Goal: Task Accomplishment & Management: Manage account settings

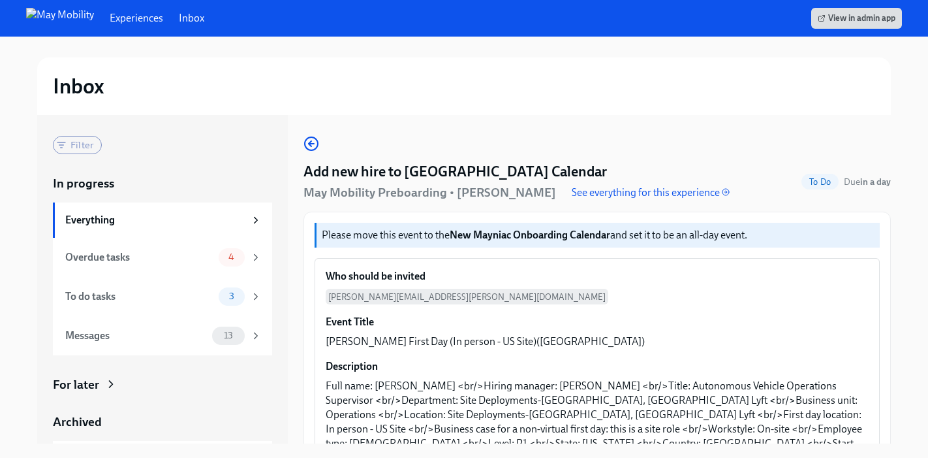
scroll to position [170, 0]
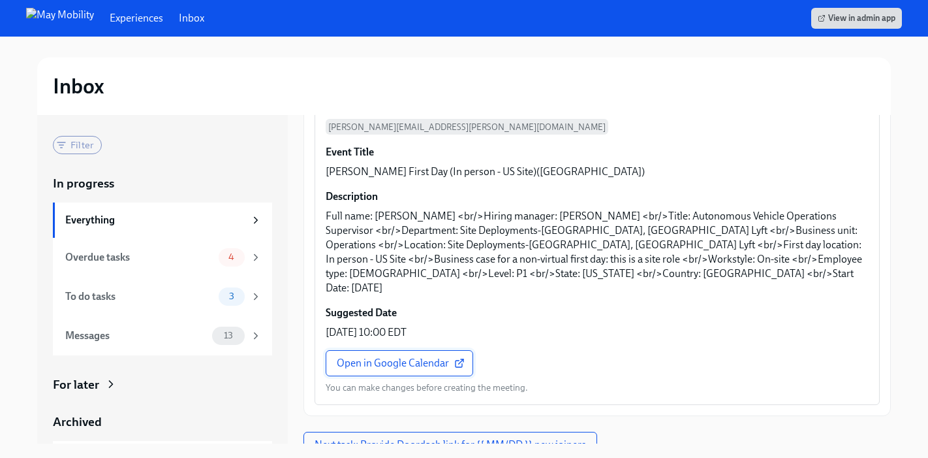
click at [452, 356] on span "Open in Google Calendar" at bounding box center [399, 362] width 125 height 13
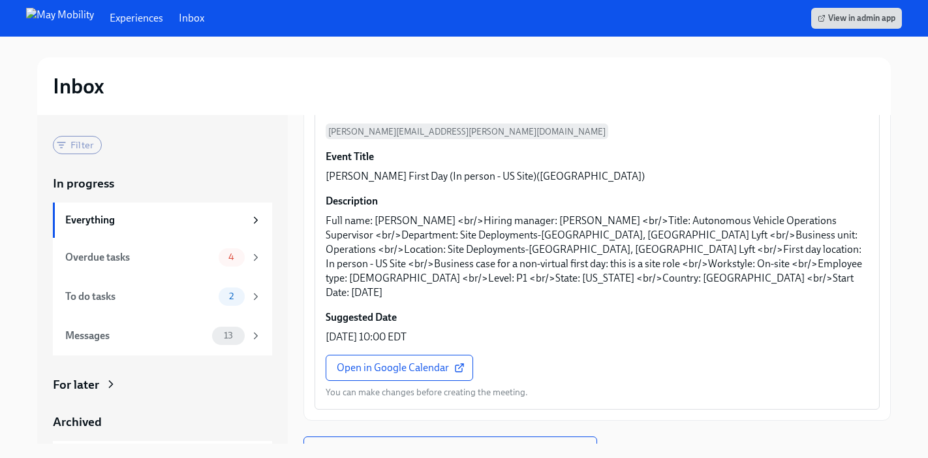
scroll to position [222, 0]
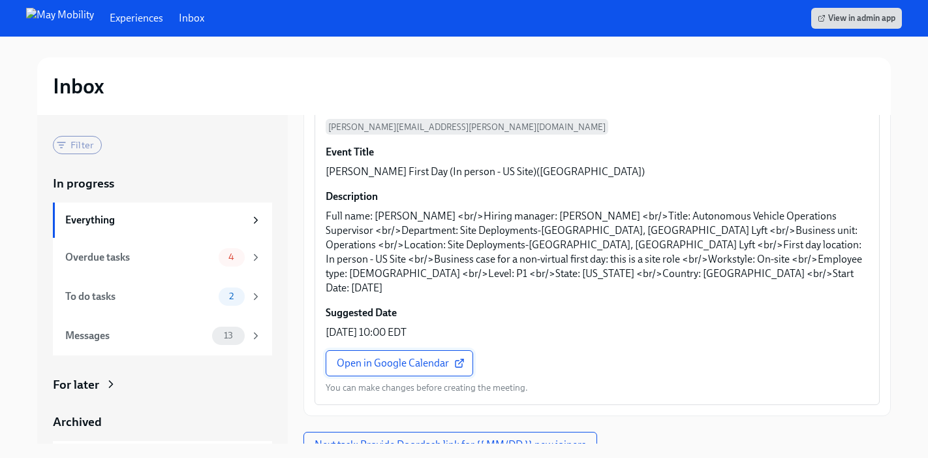
click at [426, 356] on span "Open in Google Calendar" at bounding box center [399, 362] width 125 height 13
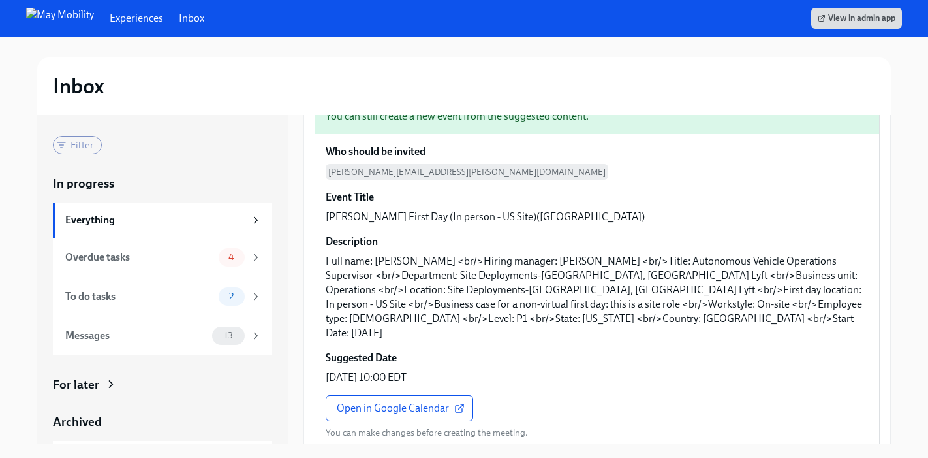
scroll to position [178, 0]
click at [433, 400] on span "Open in Google Calendar" at bounding box center [399, 406] width 125 height 13
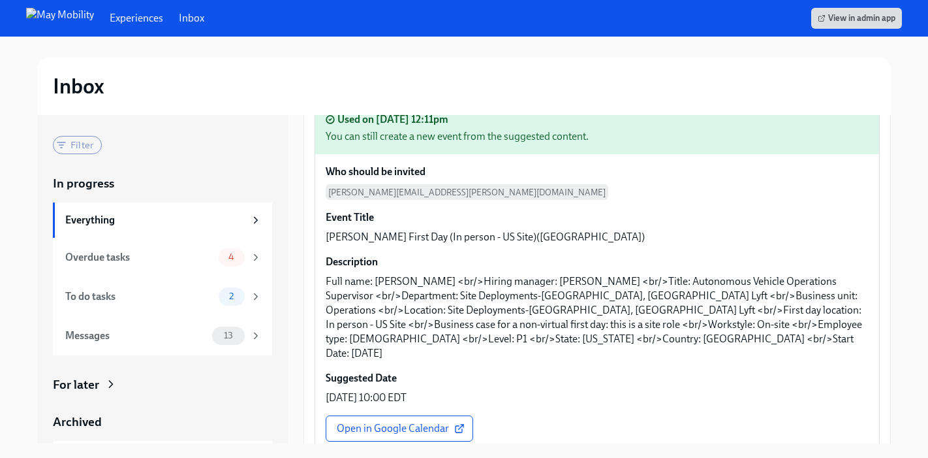
scroll to position [222, 0]
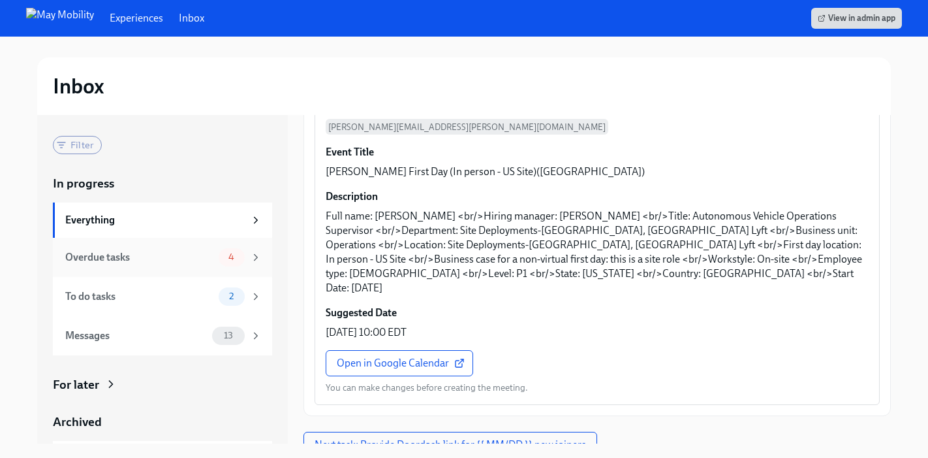
click at [203, 256] on div "Overdue tasks" at bounding box center [139, 257] width 148 height 14
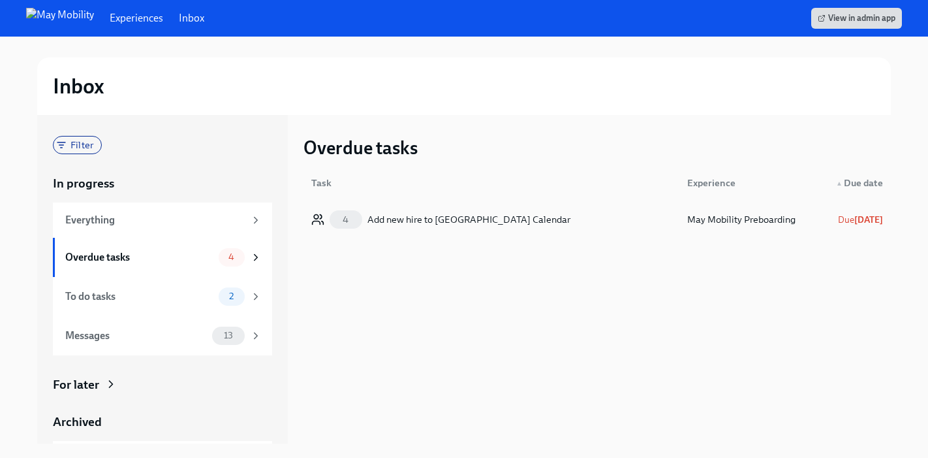
click at [567, 223] on div "4 Add new hire to New Mayniac Calendar" at bounding box center [491, 219] width 371 height 26
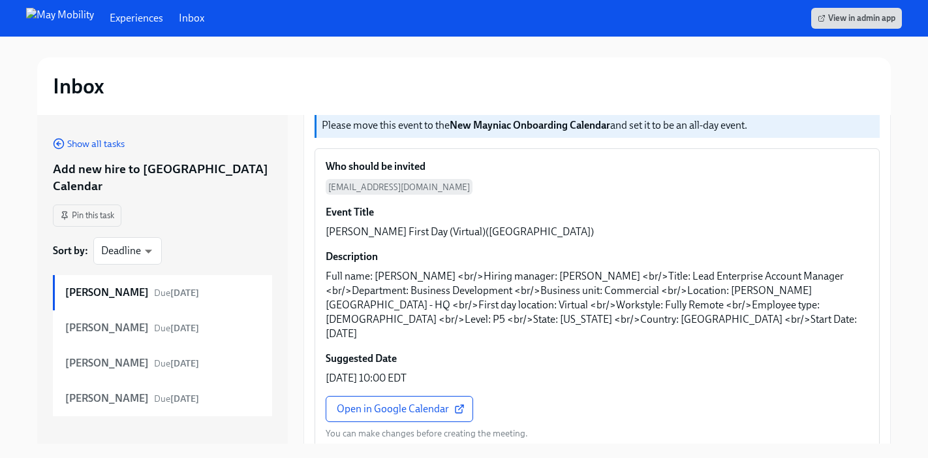
scroll to position [94, 0]
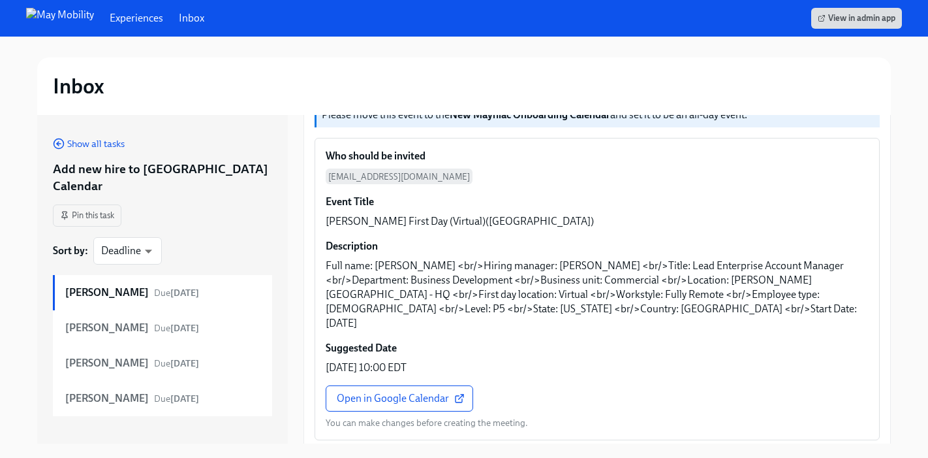
click at [183, 18] on div "Experiences Inbox View in admin app" at bounding box center [464, 18] width 928 height 37
click at [44, 24] on img at bounding box center [60, 18] width 68 height 21
click at [107, 142] on span "Show all tasks" at bounding box center [89, 143] width 72 height 13
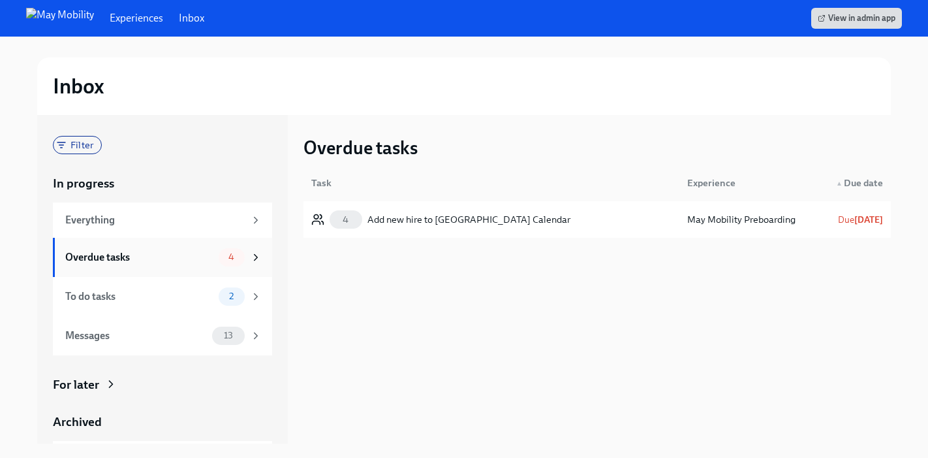
scroll to position [37, 0]
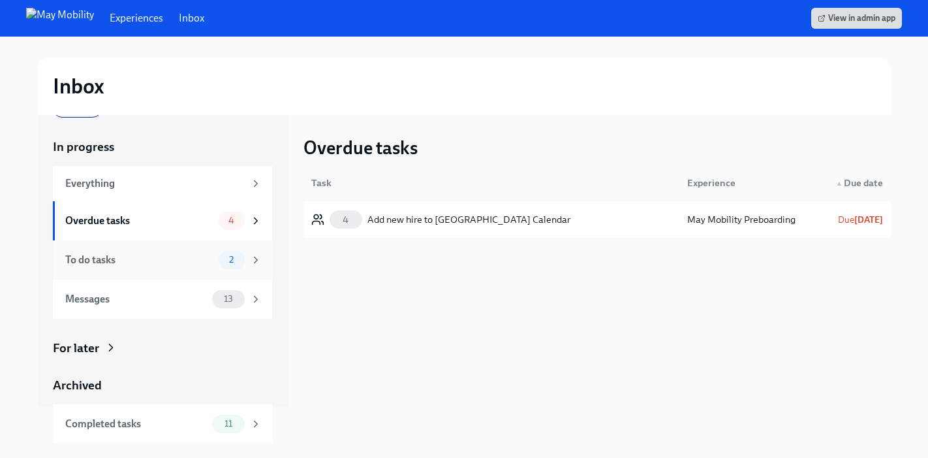
click at [200, 259] on div "To do tasks" at bounding box center [139, 260] width 148 height 14
click at [192, 420] on div "Completed tasks" at bounding box center [136, 423] width 142 height 14
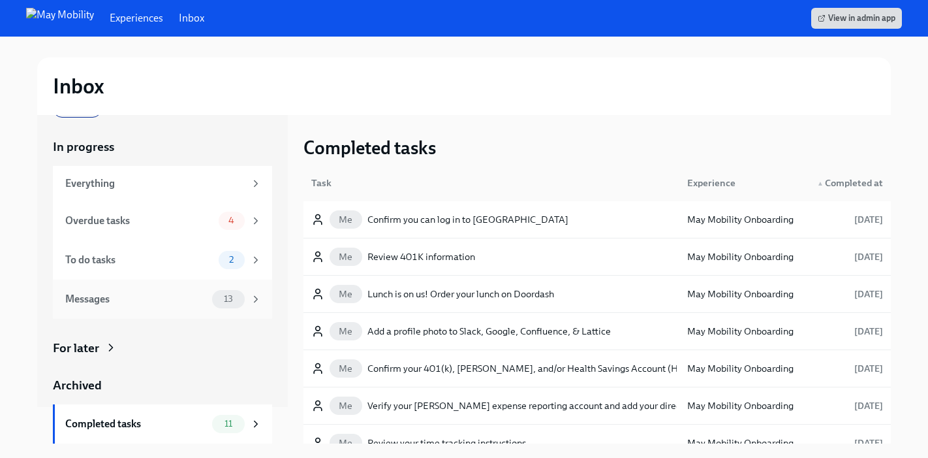
click at [185, 302] on div "Messages" at bounding box center [136, 299] width 142 height 14
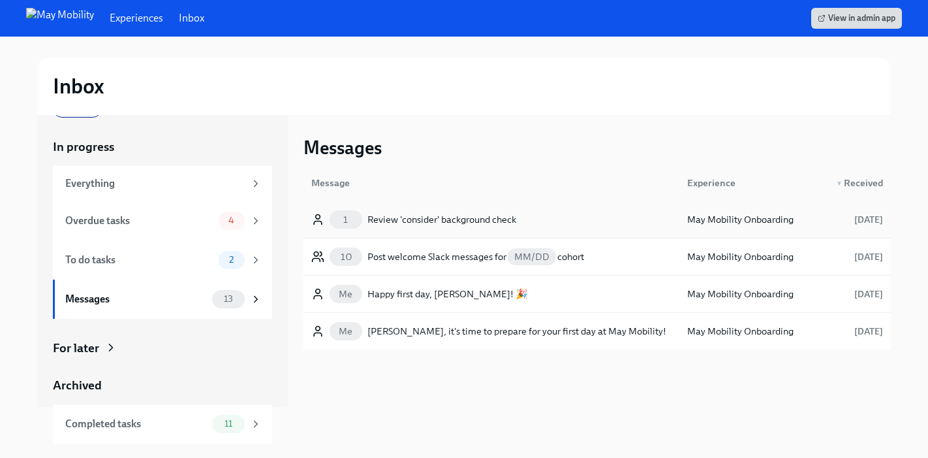
click at [470, 216] on div "Review 'consider' background check" at bounding box center [441, 219] width 149 height 16
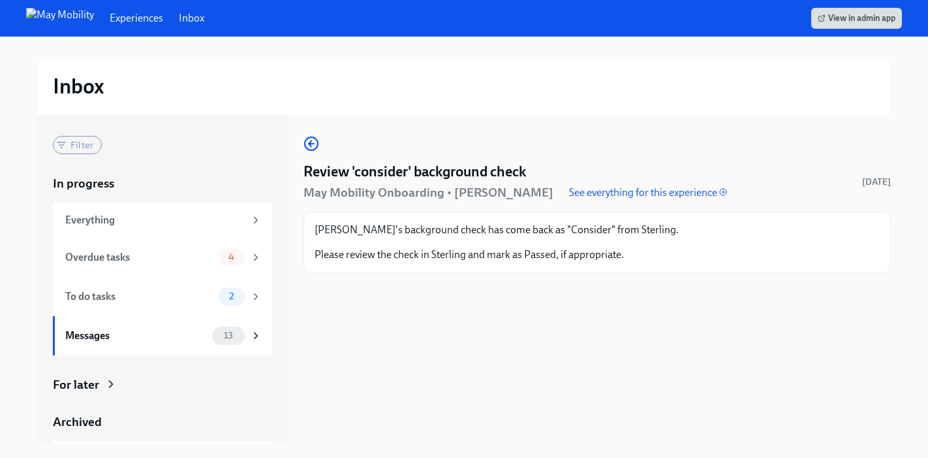
click at [634, 262] on div "Seoho's background check has come back as "Consider" from Sterling. Please revi…" at bounding box center [597, 241] width 587 height 61
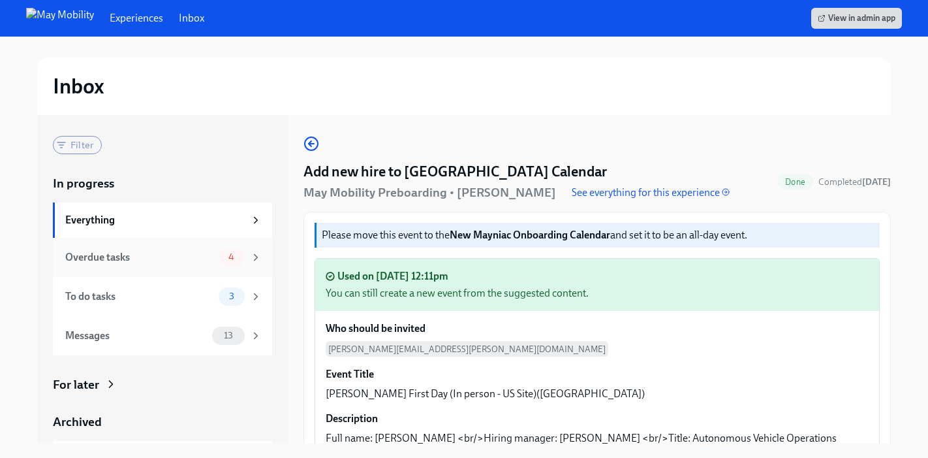
click at [193, 262] on div "Overdue tasks" at bounding box center [139, 257] width 148 height 14
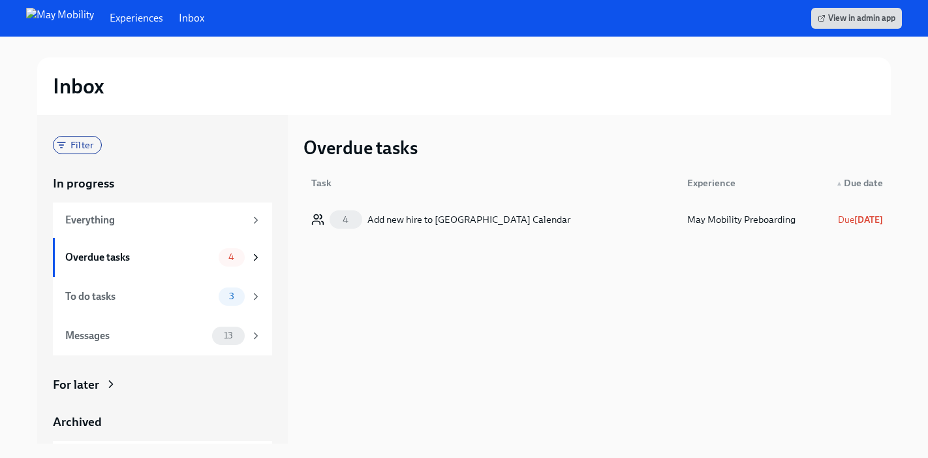
click at [475, 223] on div "Add new hire to [GEOGRAPHIC_DATA] Calendar" at bounding box center [468, 219] width 203 height 16
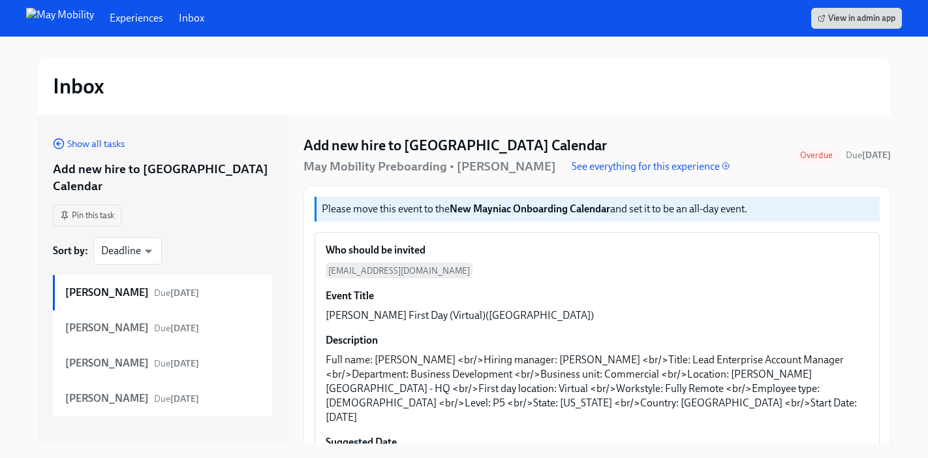
scroll to position [129, 0]
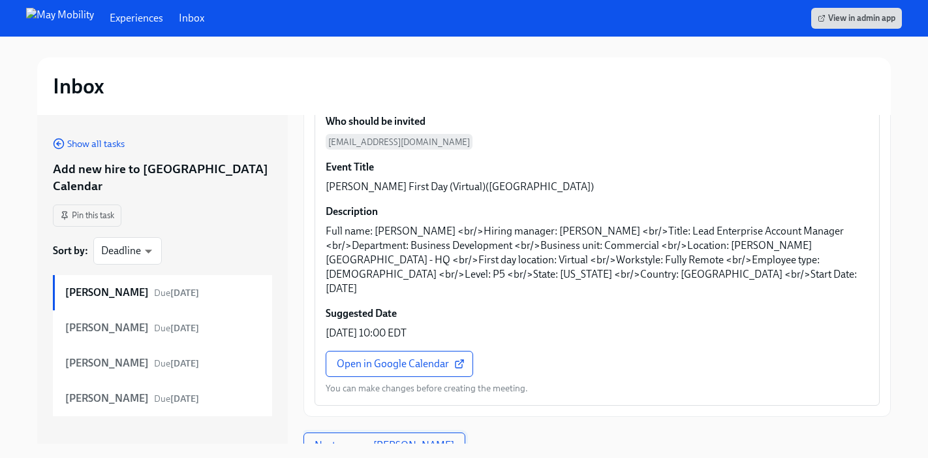
click at [407, 439] on span "Next person: Seoho Kang" at bounding box center [385, 445] width 140 height 13
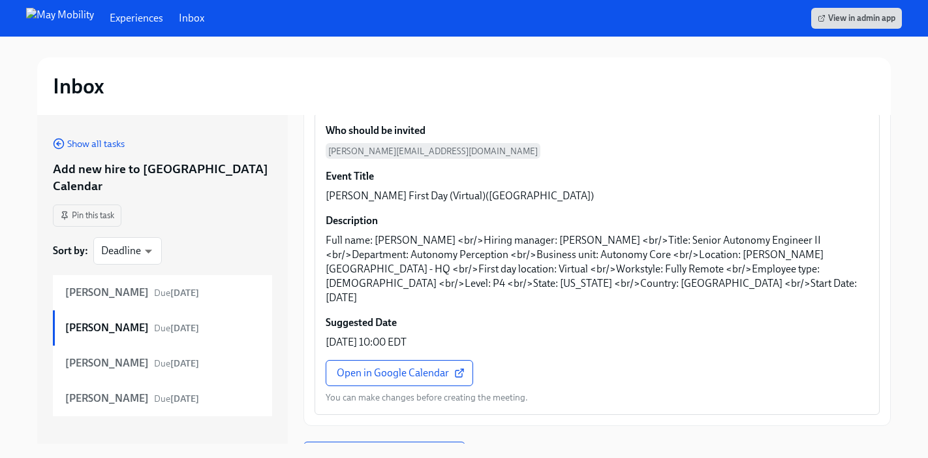
scroll to position [129, 0]
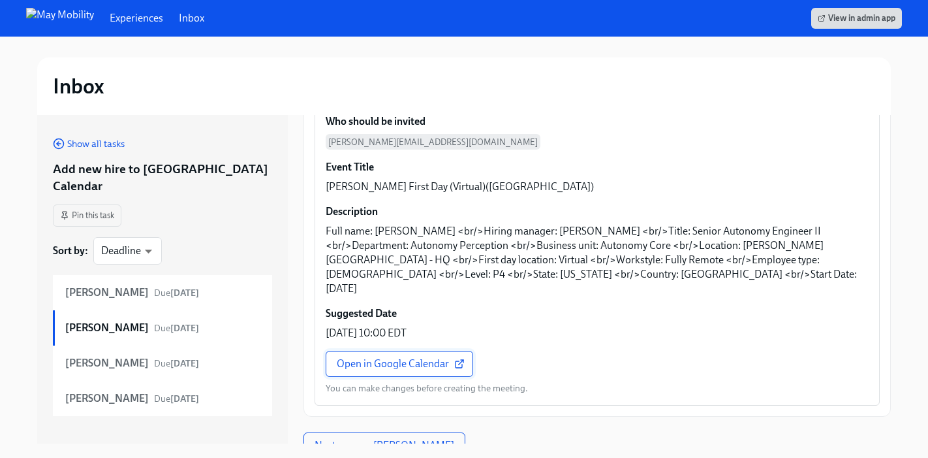
click at [431, 357] on span "Open in Google Calendar" at bounding box center [399, 363] width 125 height 13
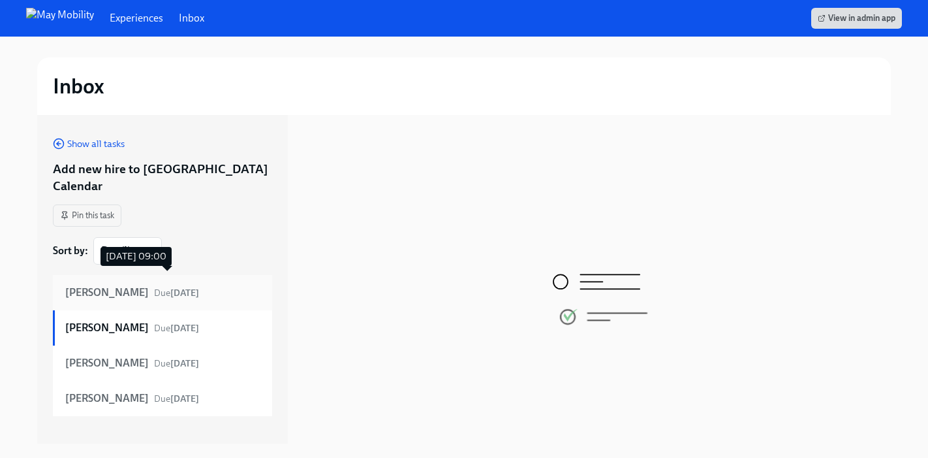
click at [188, 287] on strong "7 days ago" at bounding box center [184, 292] width 29 height 11
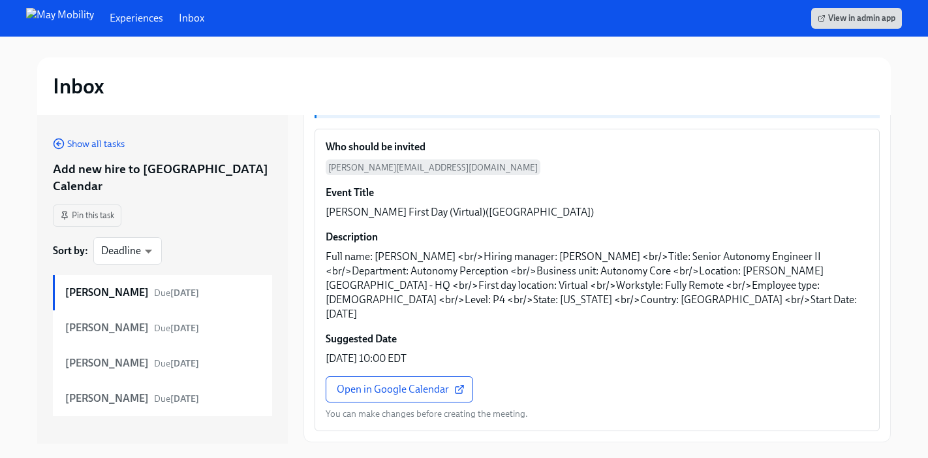
scroll to position [105, 0]
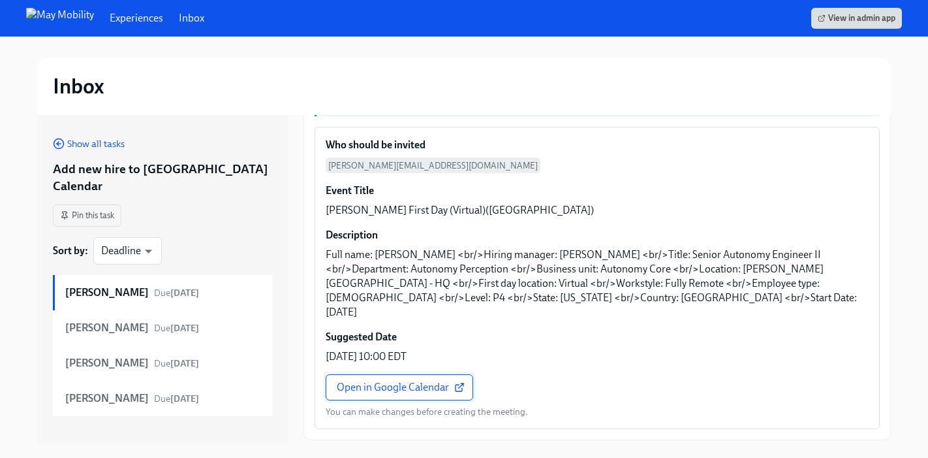
click at [408, 381] on span "Open in Google Calendar" at bounding box center [399, 387] width 125 height 13
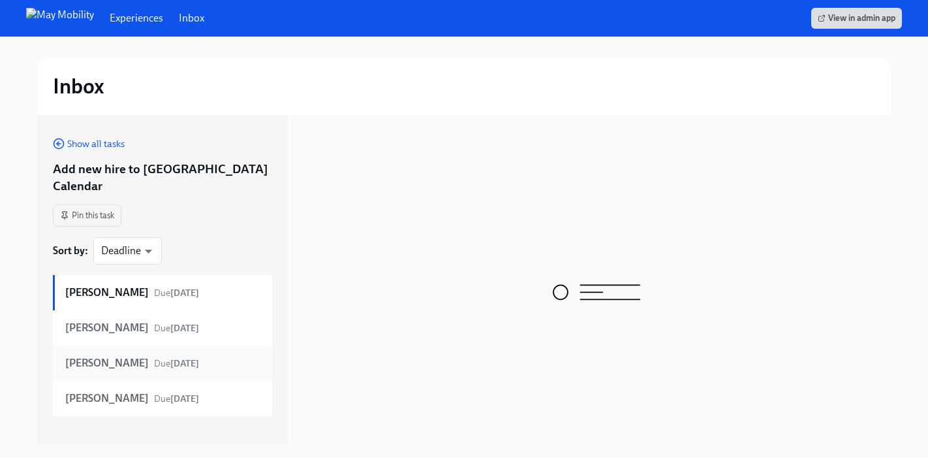
click at [99, 356] on strong "[PERSON_NAME]" at bounding box center [107, 363] width 84 height 14
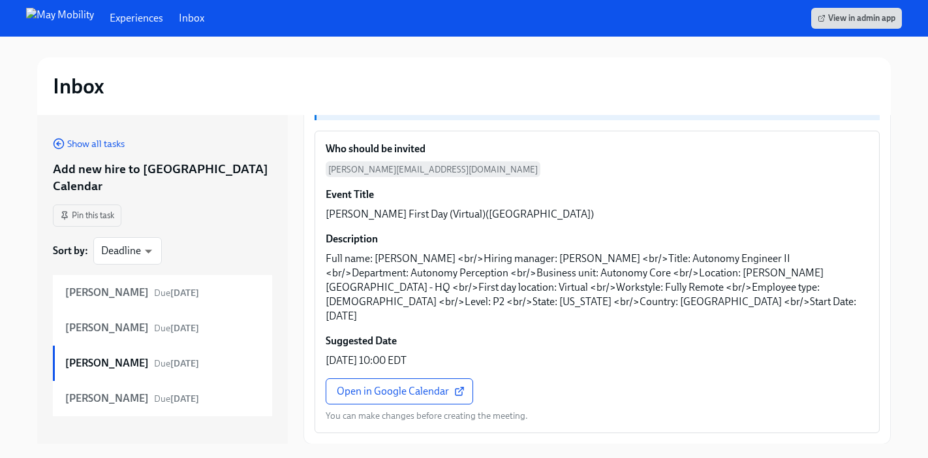
scroll to position [100, 0]
click at [175, 393] on span "Due today" at bounding box center [176, 398] width 45 height 11
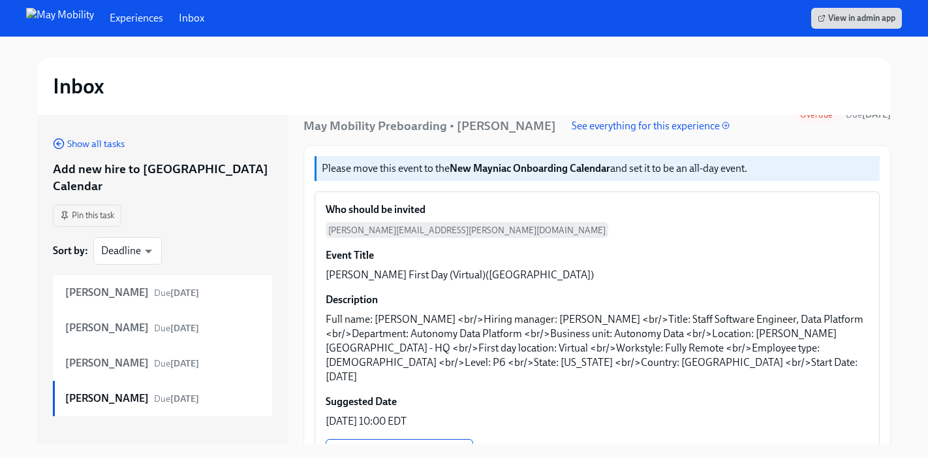
scroll to position [146, 0]
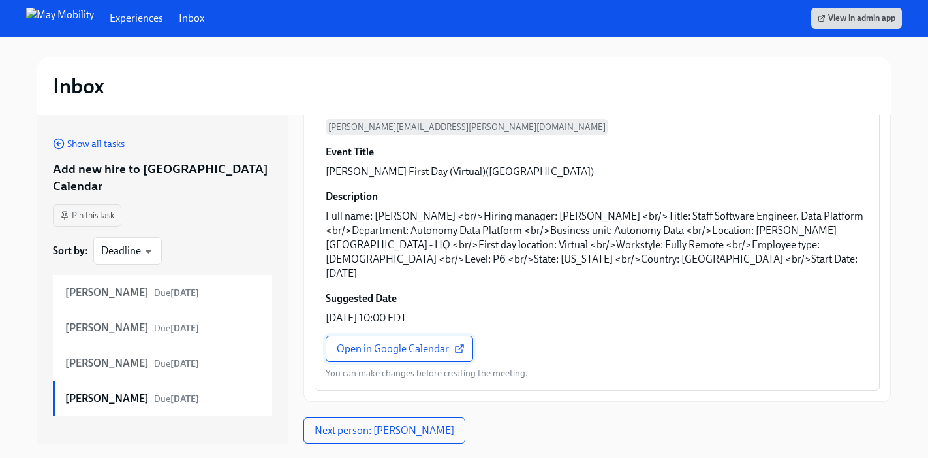
click at [432, 342] on span "Open in Google Calendar" at bounding box center [399, 348] width 125 height 13
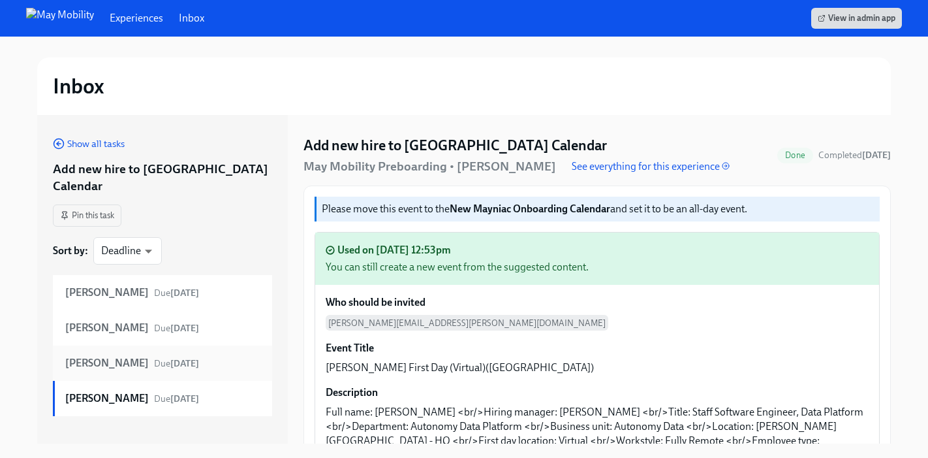
click at [204, 356] on div "Xiangyu Han Due 7 days ago" at bounding box center [163, 363] width 196 height 14
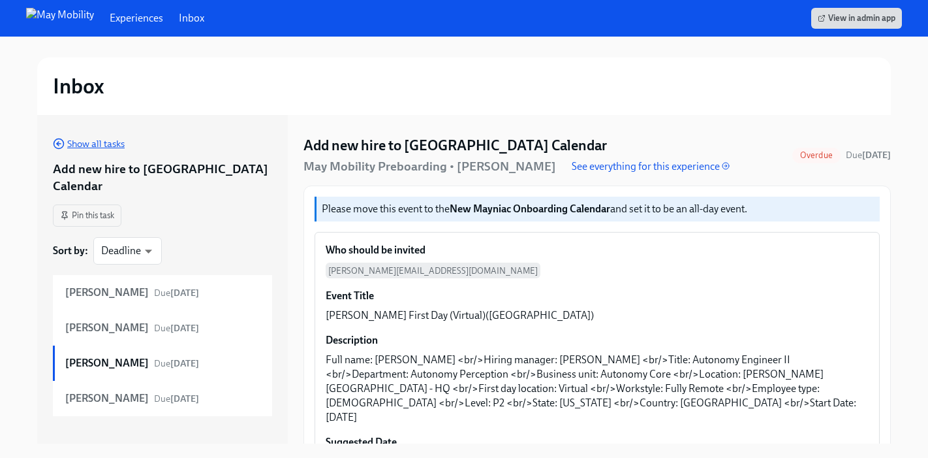
click at [115, 144] on span "Show all tasks" at bounding box center [89, 143] width 72 height 13
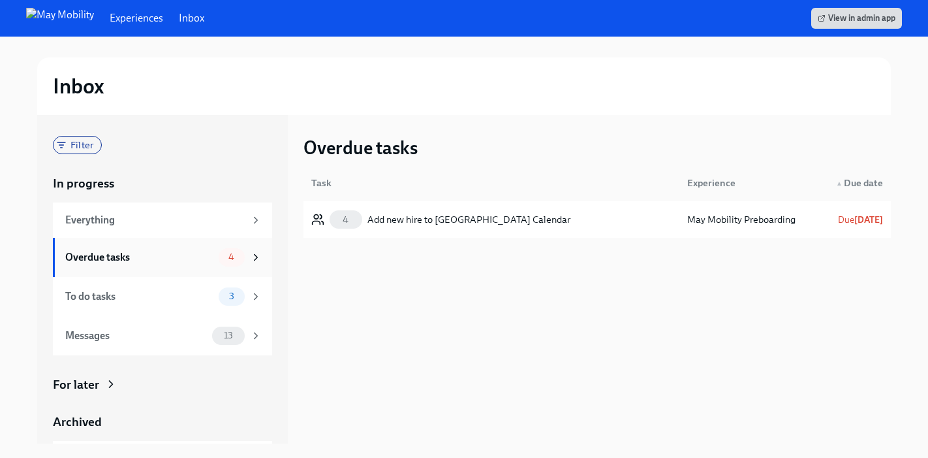
click at [179, 258] on div "Overdue tasks" at bounding box center [139, 257] width 148 height 14
click at [404, 228] on div "4 Add new hire to New Mayniac Calendar" at bounding box center [440, 219] width 259 height 18
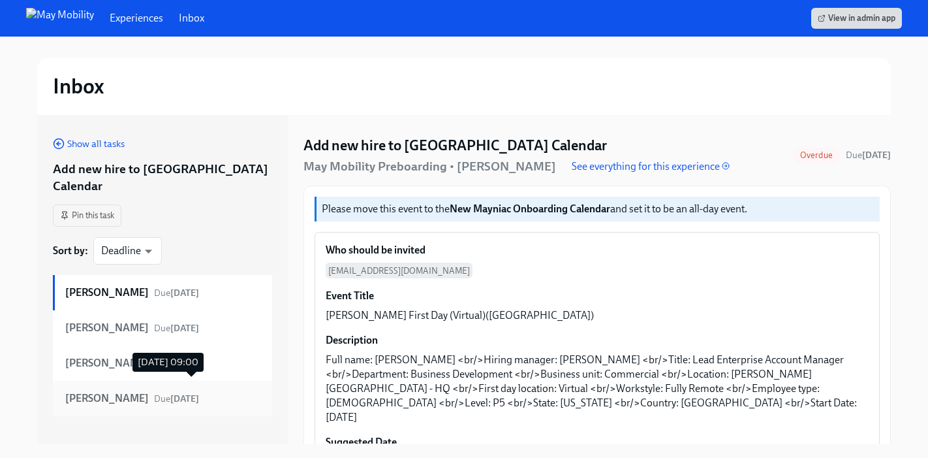
click at [199, 393] on strong "today" at bounding box center [184, 398] width 29 height 11
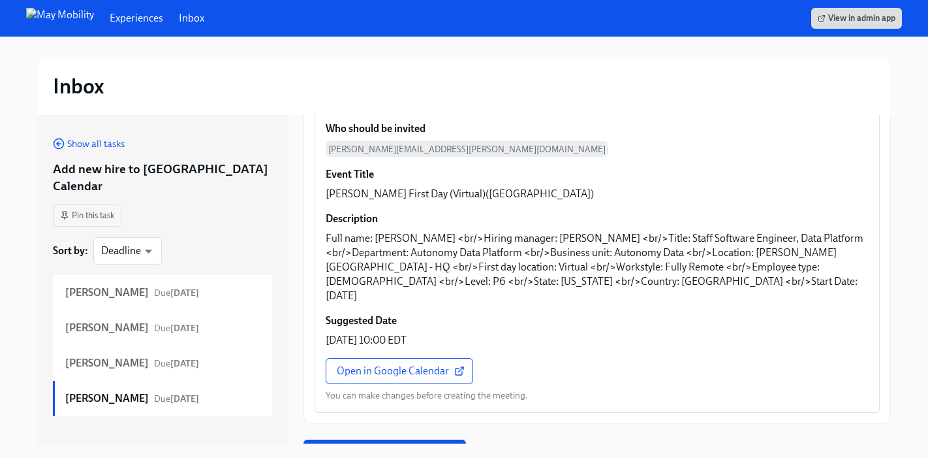
scroll to position [198, 0]
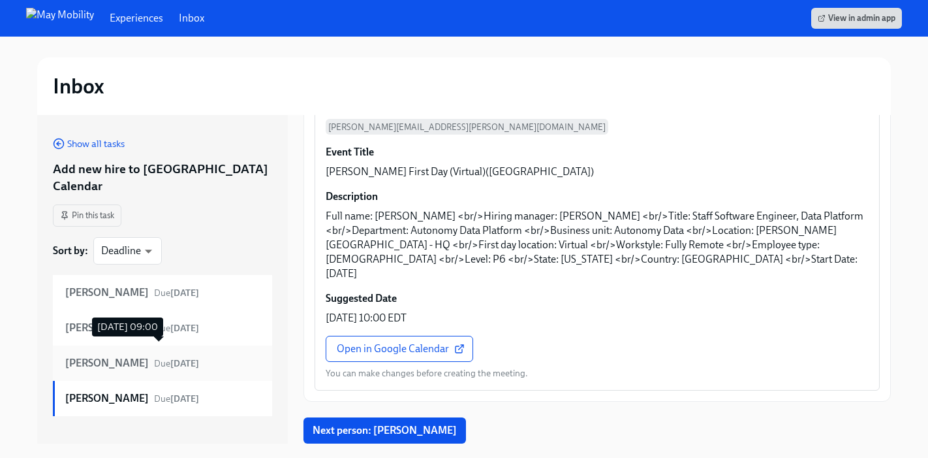
click at [170, 358] on strong "7 days ago" at bounding box center [184, 363] width 29 height 11
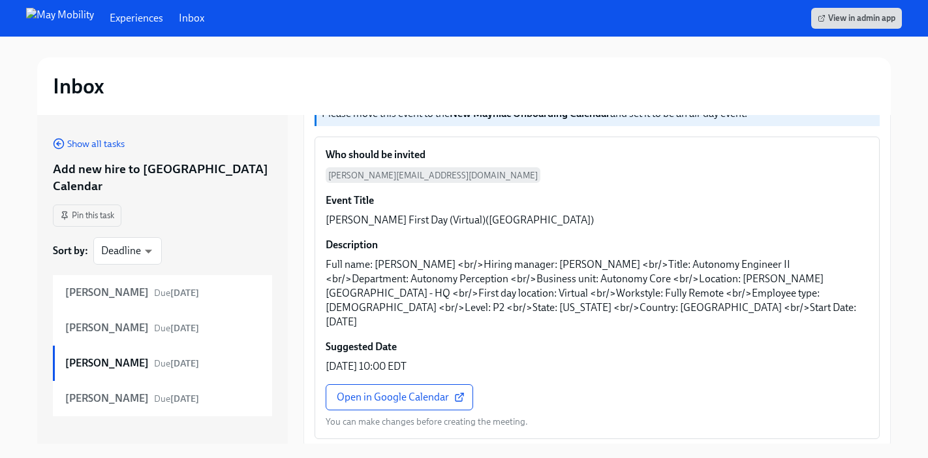
scroll to position [129, 0]
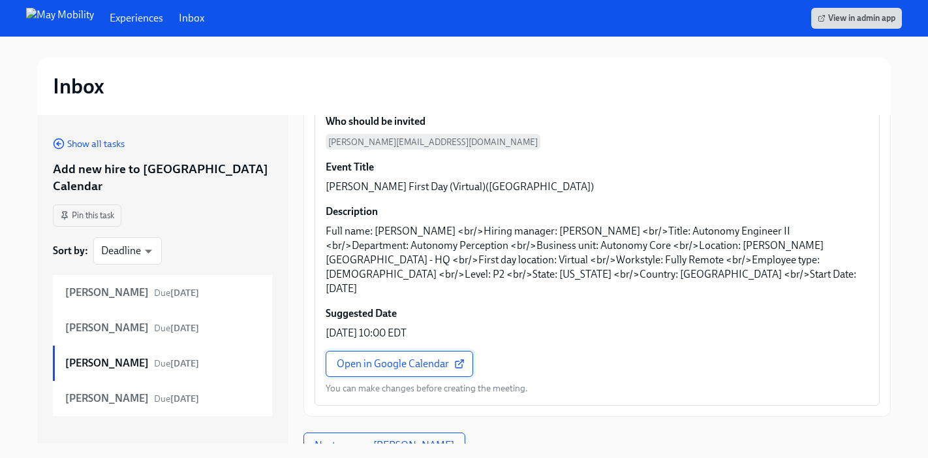
click at [398, 357] on span "Open in Google Calendar" at bounding box center [399, 363] width 125 height 13
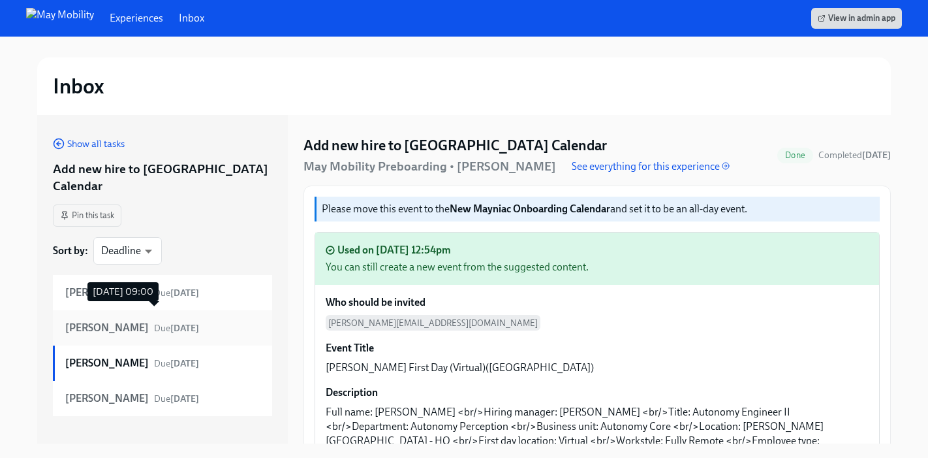
click at [181, 322] on strong "7 days ago" at bounding box center [184, 327] width 29 height 11
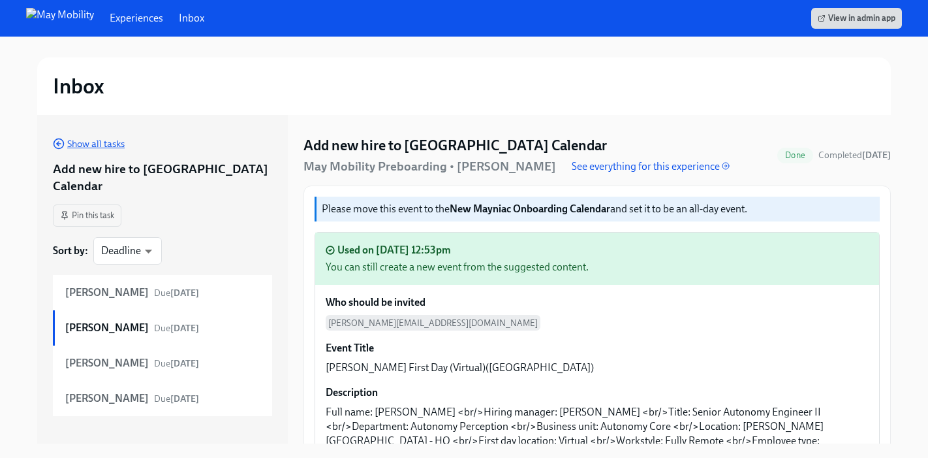
click at [76, 147] on span "Show all tasks" at bounding box center [89, 143] width 72 height 13
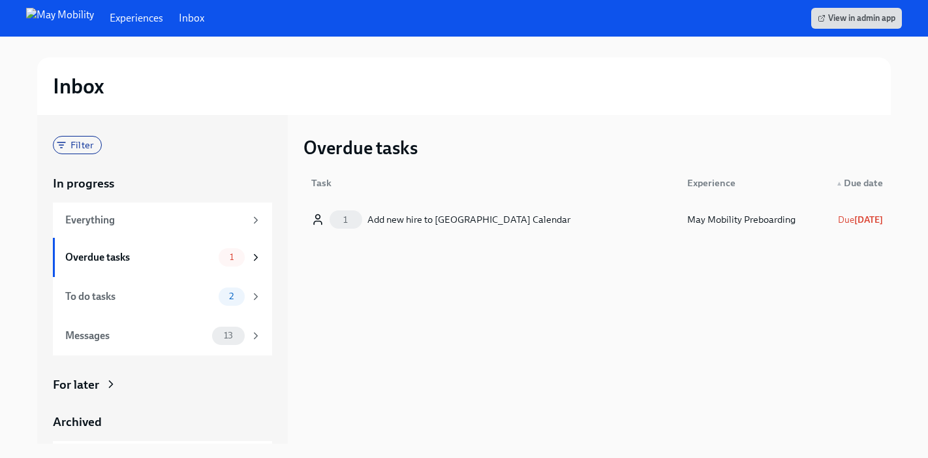
click at [443, 223] on div "Add new hire to [GEOGRAPHIC_DATA] Calendar" at bounding box center [468, 219] width 203 height 16
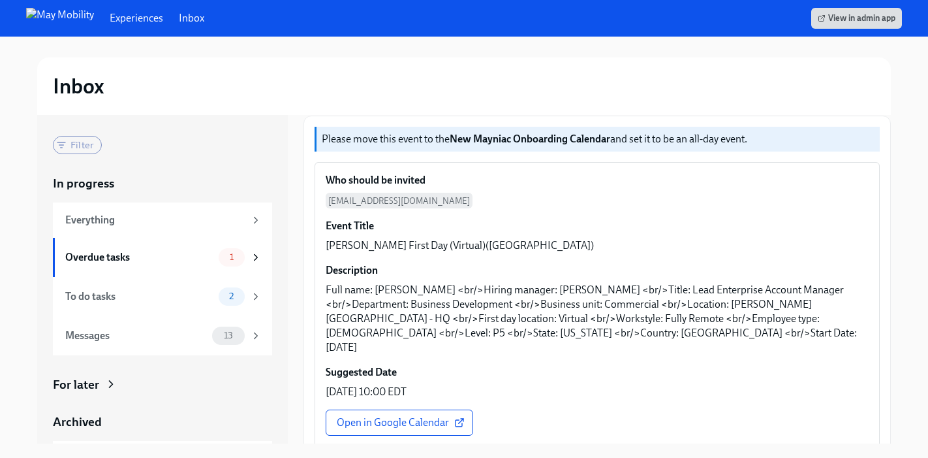
scroll to position [114, 0]
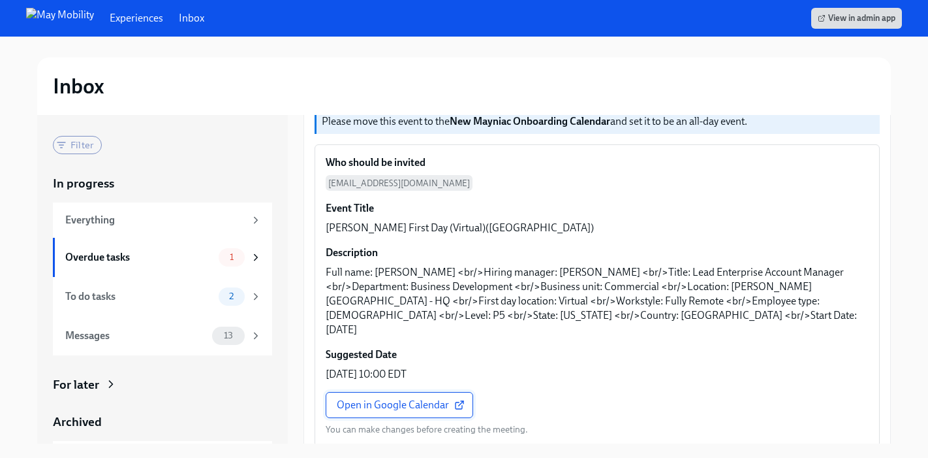
click at [430, 401] on link "Open in Google Calendar" at bounding box center [400, 405] width 148 height 26
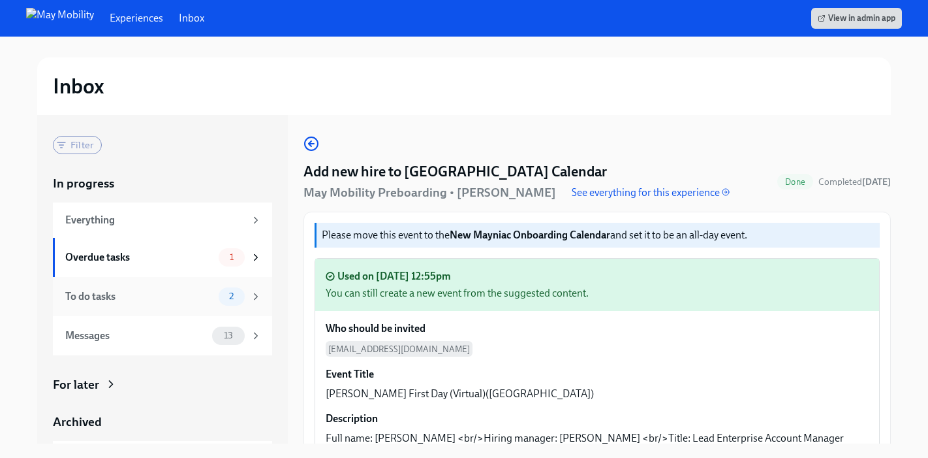
click at [119, 287] on div "To do tasks 2" at bounding box center [163, 296] width 196 height 18
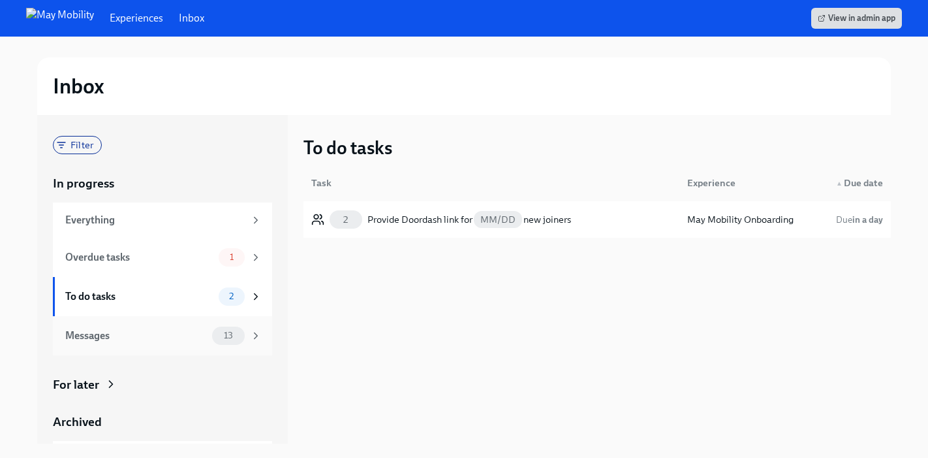
click at [137, 342] on div "Messages 13" at bounding box center [163, 335] width 196 height 18
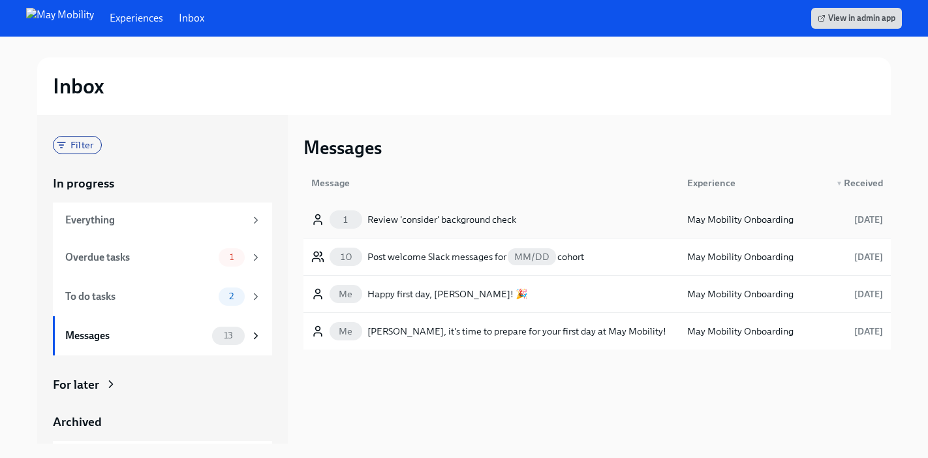
click at [503, 222] on div "Review 'consider' background check" at bounding box center [441, 219] width 149 height 16
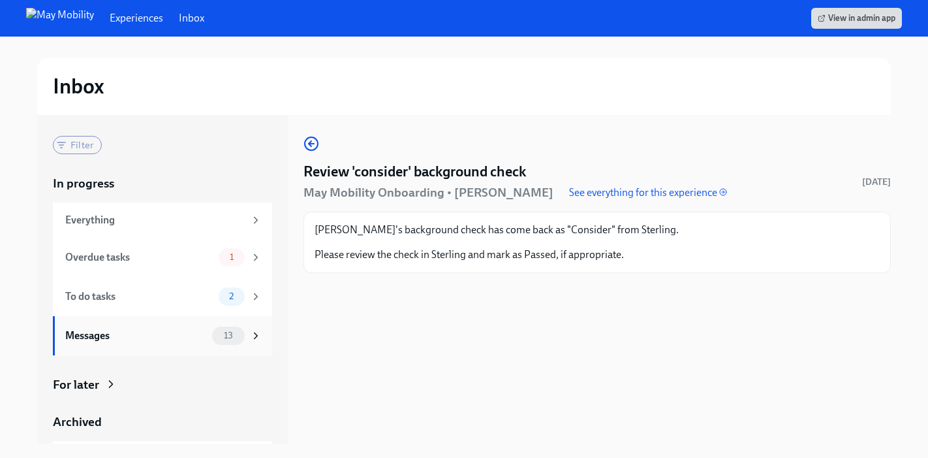
click at [147, 334] on div "Messages" at bounding box center [136, 335] width 142 height 14
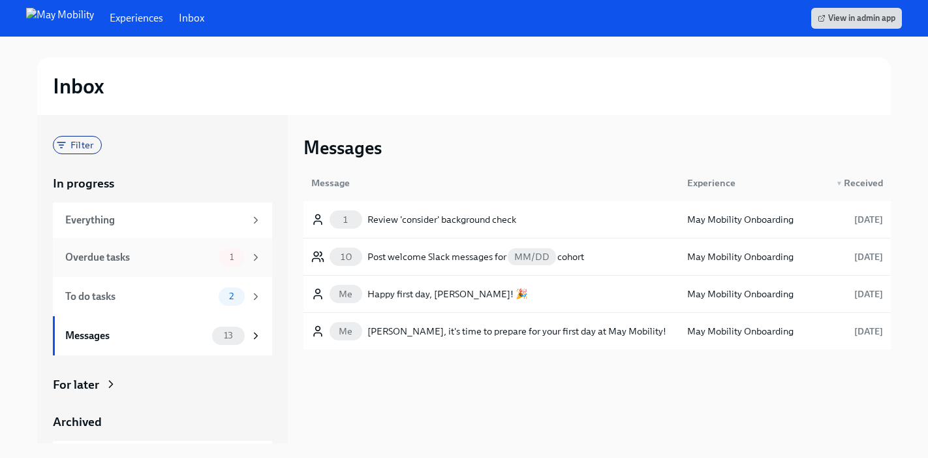
click at [173, 262] on div "Overdue tasks" at bounding box center [139, 257] width 148 height 14
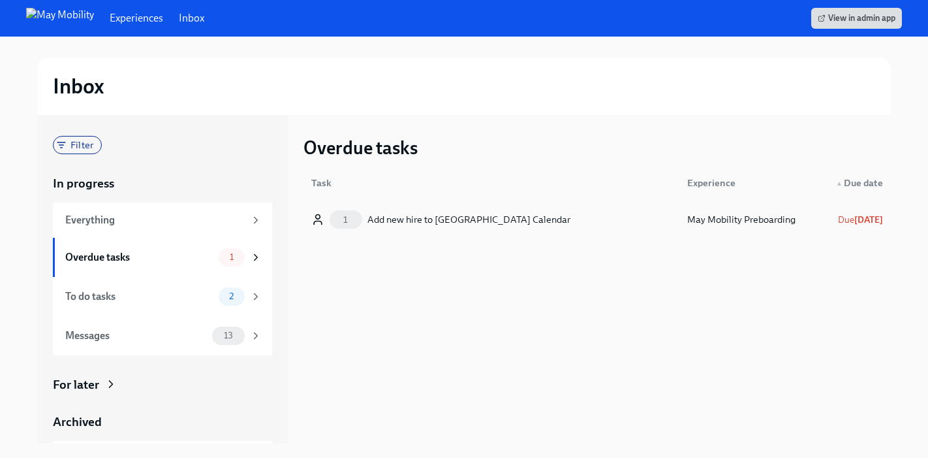
click at [450, 225] on div "Add new hire to New Mayniac Calendar" at bounding box center [468, 219] width 203 height 16
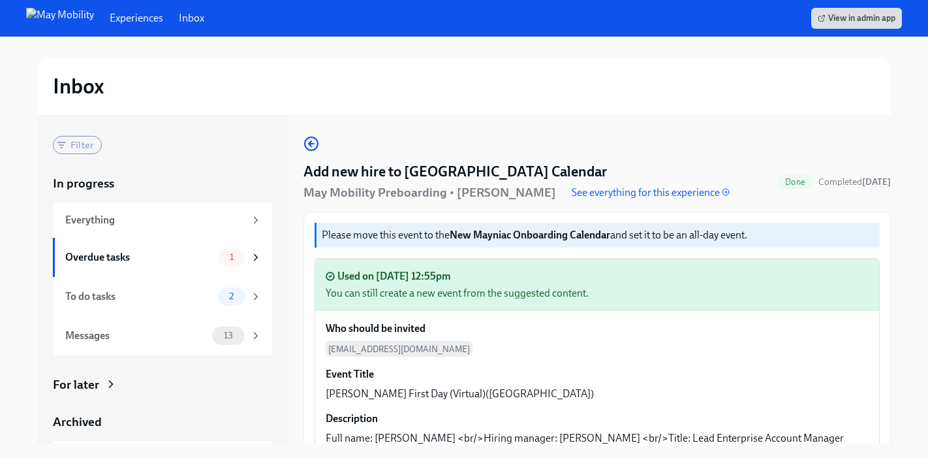
scroll to position [166, 0]
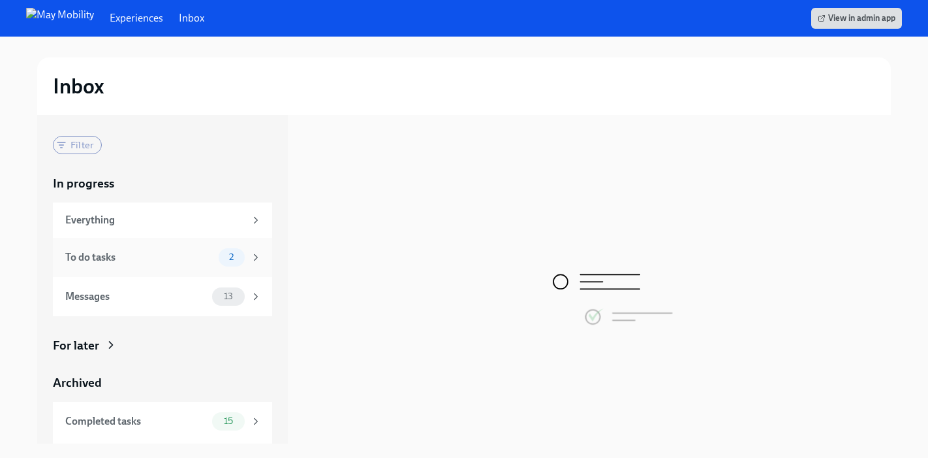
click at [142, 256] on div "To do tasks" at bounding box center [139, 257] width 148 height 14
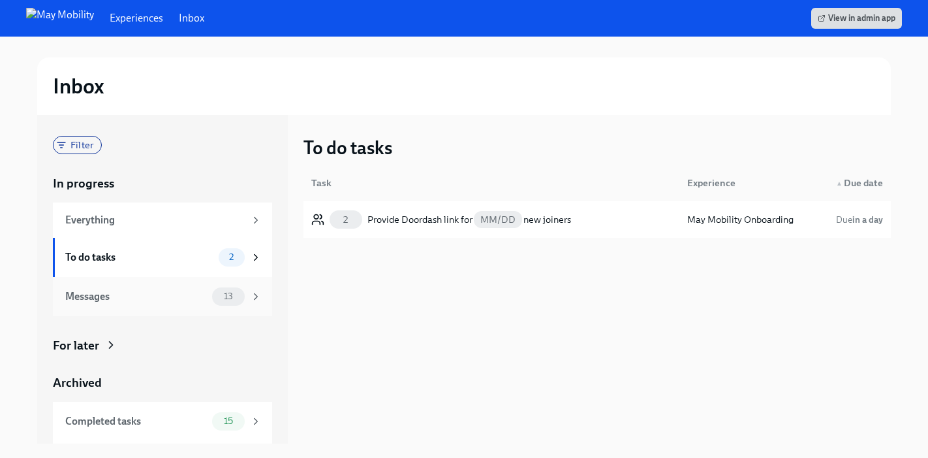
click at [149, 302] on div "Messages" at bounding box center [136, 296] width 142 height 14
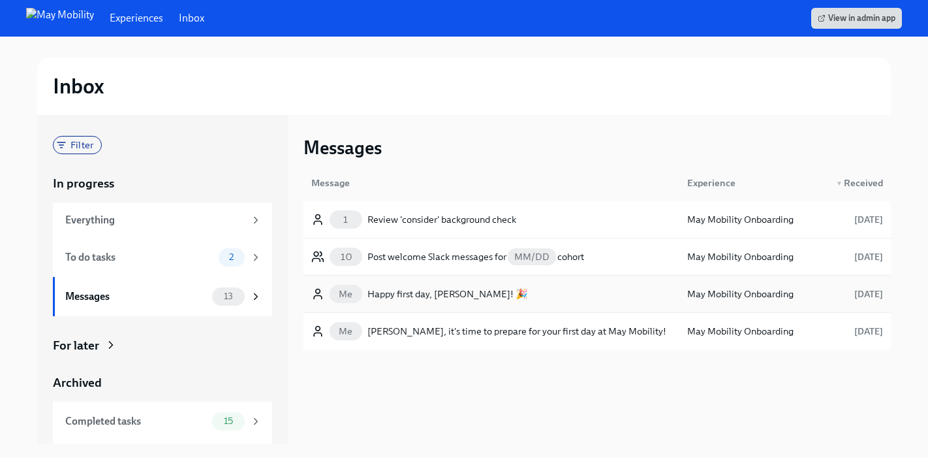
click at [529, 291] on div "Me Happy first day, [PERSON_NAME]! 🎉" at bounding box center [491, 294] width 371 height 26
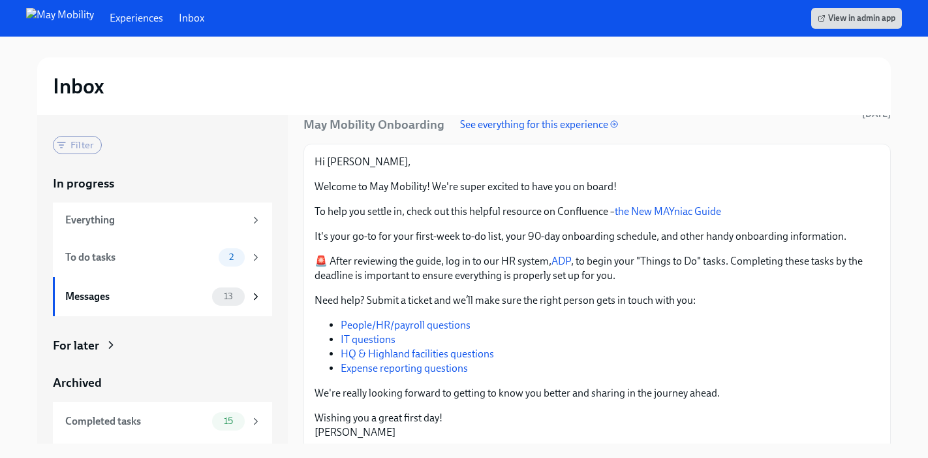
scroll to position [75, 0]
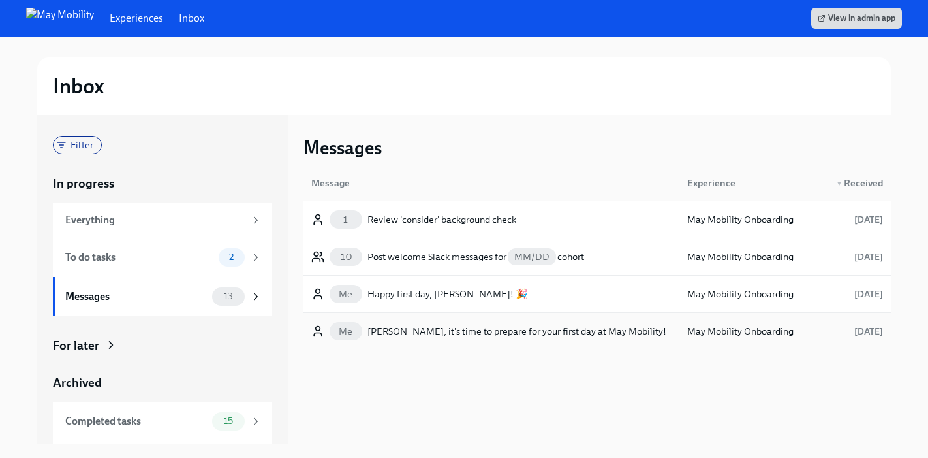
click at [407, 331] on div "[PERSON_NAME], it's time to prepare for your first day at May Mobility!" at bounding box center [516, 331] width 299 height 16
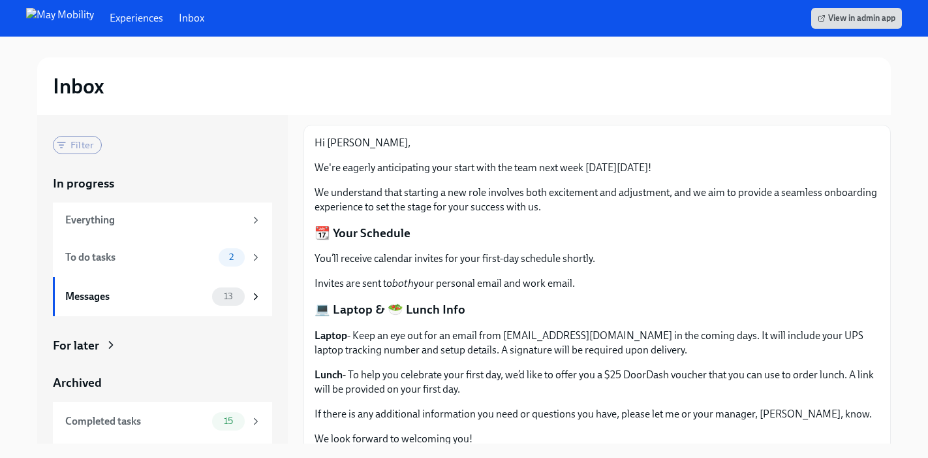
scroll to position [115, 0]
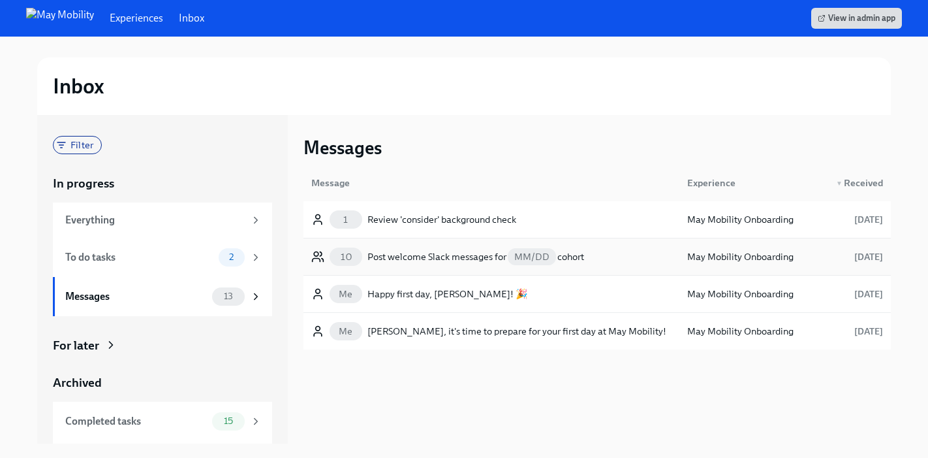
click at [428, 259] on div "Post welcome Slack messages for MM/DD cohort" at bounding box center [475, 257] width 217 height 16
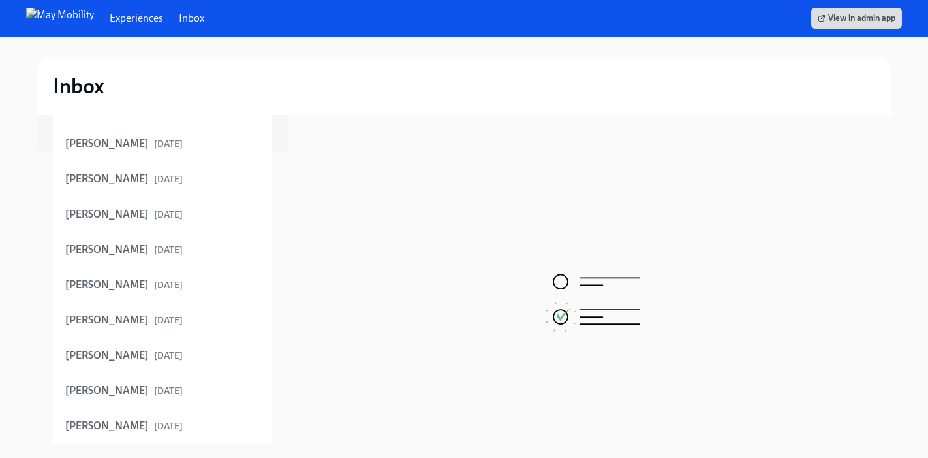
scroll to position [293, 0]
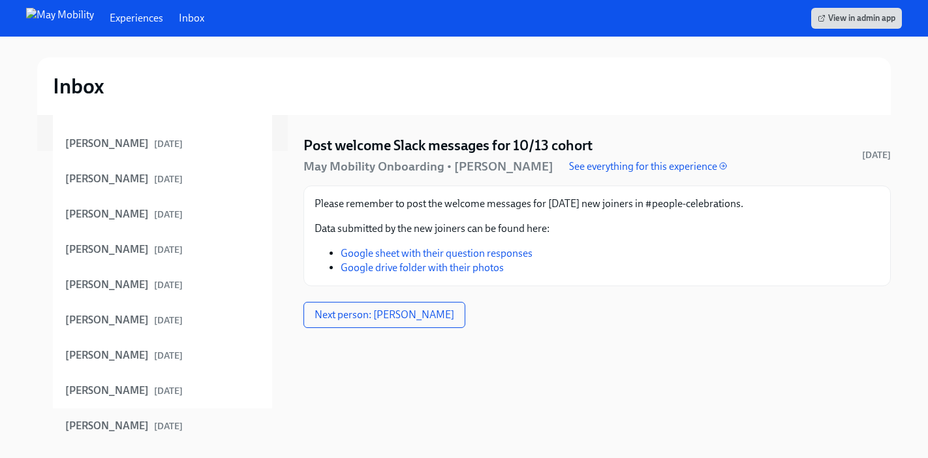
click at [171, 428] on div "[PERSON_NAME] [DATE]" at bounding box center [163, 425] width 196 height 14
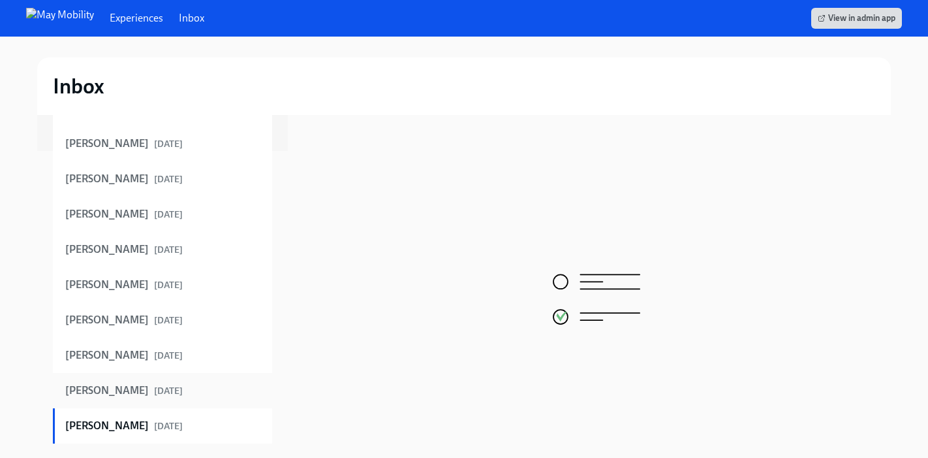
click at [171, 384] on div "[PERSON_NAME] [DATE]" at bounding box center [163, 390] width 196 height 14
click at [174, 354] on strong "[DATE]" at bounding box center [168, 355] width 29 height 11
click at [161, 311] on div "[PERSON_NAME] [DATE]" at bounding box center [162, 319] width 219 height 35
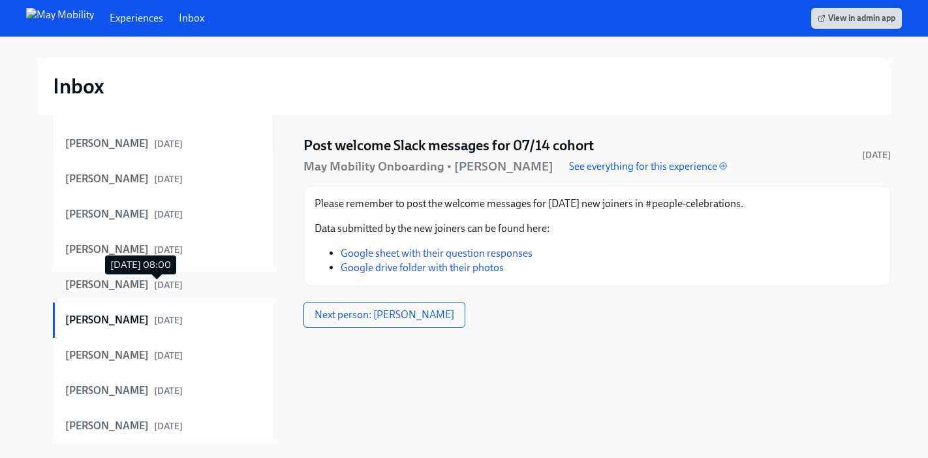
click at [160, 281] on strong "[DATE]" at bounding box center [168, 284] width 29 height 11
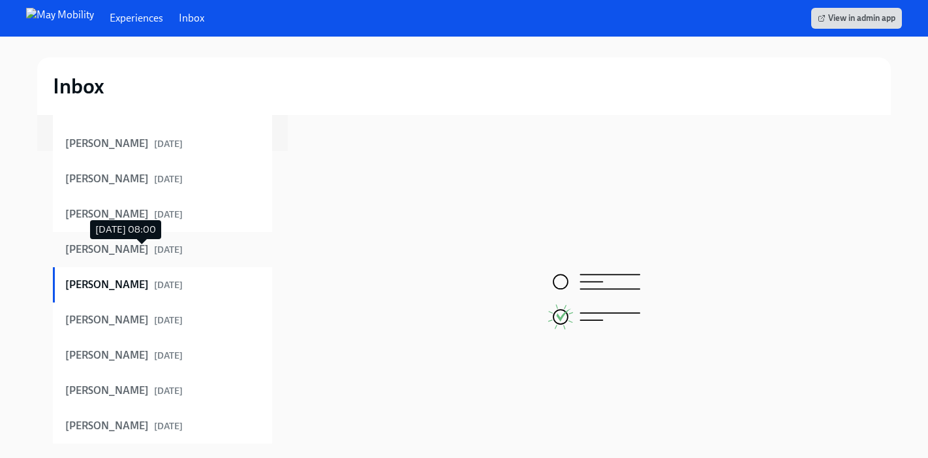
click at [154, 254] on strong "[DATE]" at bounding box center [168, 249] width 29 height 11
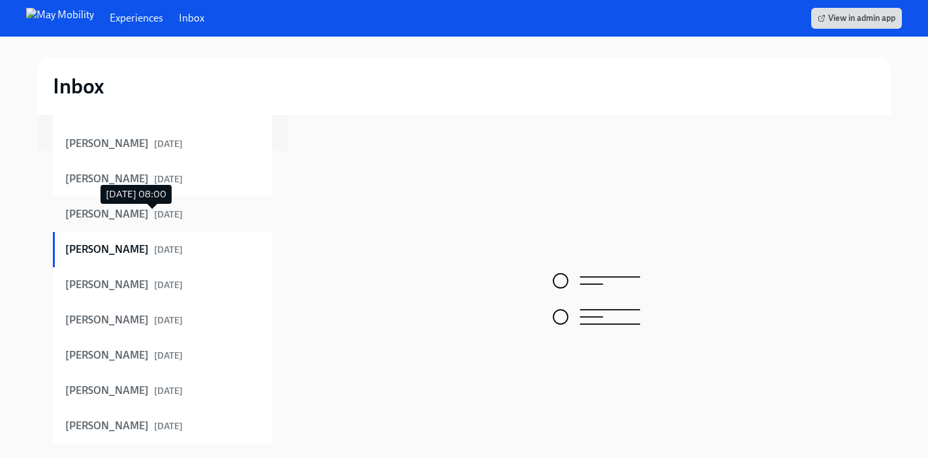
click at [159, 219] on strong "[DATE]" at bounding box center [168, 214] width 29 height 11
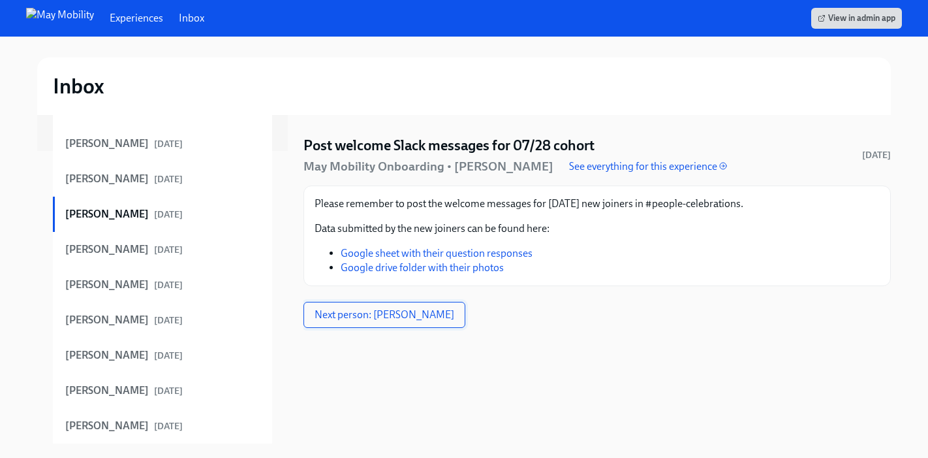
click at [335, 310] on span "Next person: [PERSON_NAME]" at bounding box center [385, 314] width 140 height 13
click at [334, 310] on span "Next person: [PERSON_NAME]" at bounding box center [385, 314] width 140 height 13
click at [345, 317] on span "Next person: [PERSON_NAME]" at bounding box center [385, 314] width 140 height 13
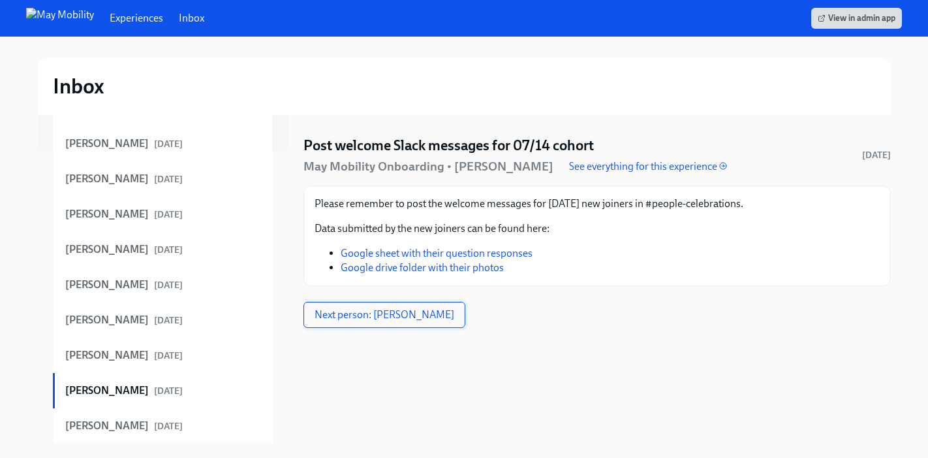
click at [345, 317] on span "Next person: [PERSON_NAME]" at bounding box center [385, 314] width 140 height 13
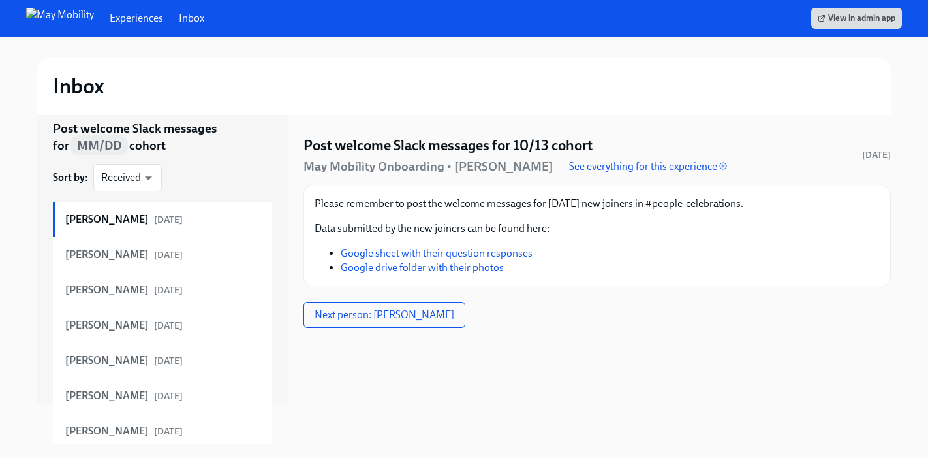
scroll to position [41, 0]
click at [134, 183] on body "Experiences Inbox View in admin app Inbox Show all messages Post welcome Slack …" at bounding box center [464, 229] width 928 height 458
click at [134, 179] on li "Received" at bounding box center [127, 177] width 69 height 22
click at [198, 155] on div "Show all messages Post welcome Slack messages for MM/DD cohort Sort by : Receiv…" at bounding box center [162, 395] width 219 height 600
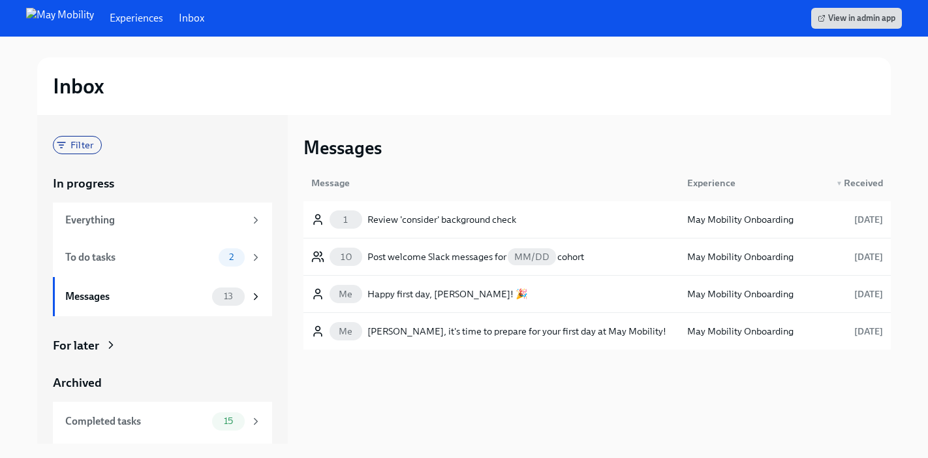
click at [110, 18] on link "Experiences" at bounding box center [137, 18] width 54 height 14
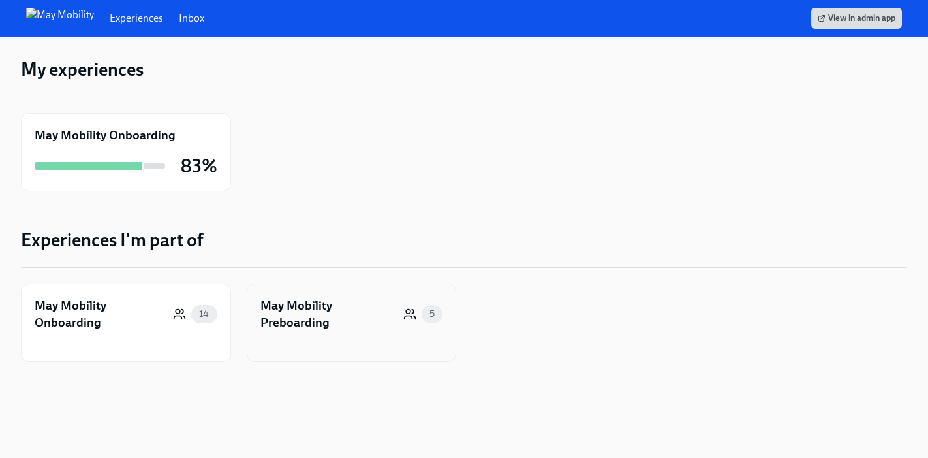
click at [285, 321] on div "May Mobility Preboarding" at bounding box center [329, 313] width 138 height 33
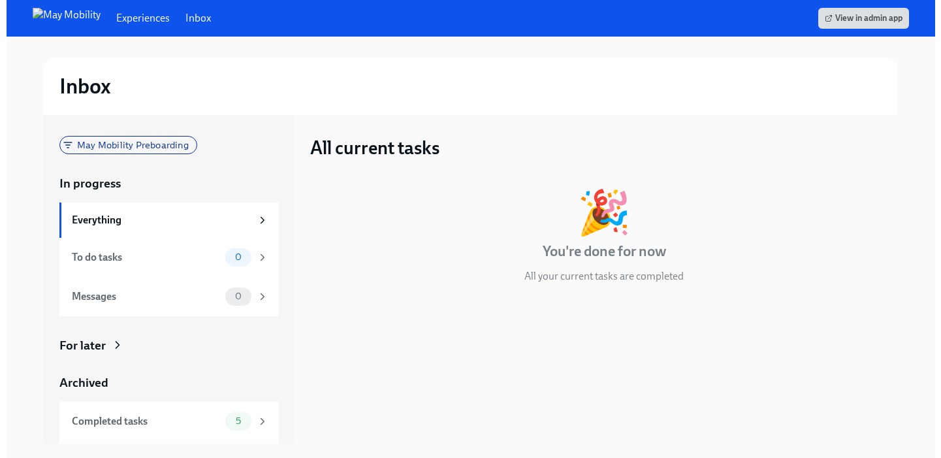
scroll to position [37, 0]
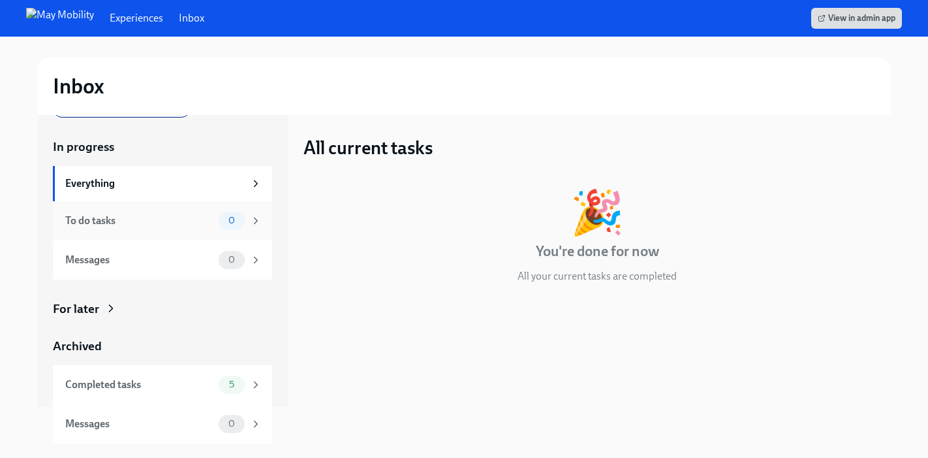
click at [169, 226] on div "To do tasks" at bounding box center [139, 220] width 148 height 14
click at [174, 258] on div "Messages" at bounding box center [139, 260] width 148 height 14
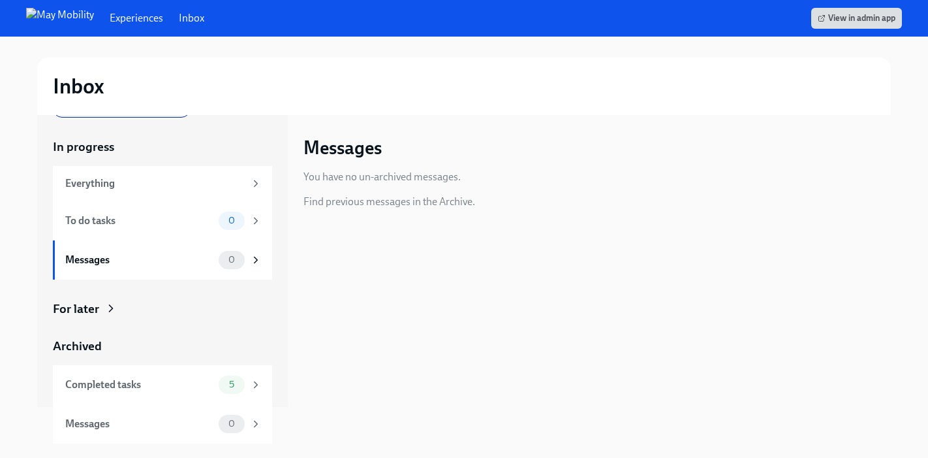
click at [179, 17] on link "Inbox" at bounding box center [191, 18] width 25 height 14
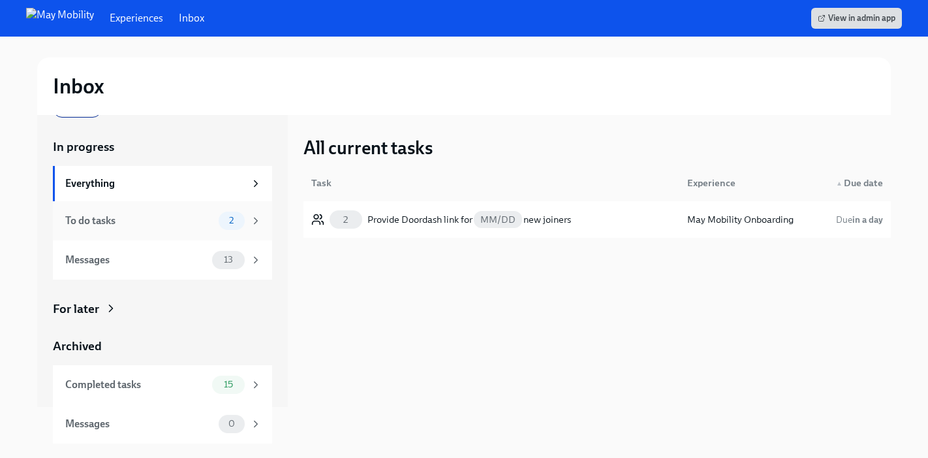
click at [174, 219] on div "To do tasks" at bounding box center [139, 220] width 148 height 14
